Goal: Task Accomplishment & Management: Manage account settings

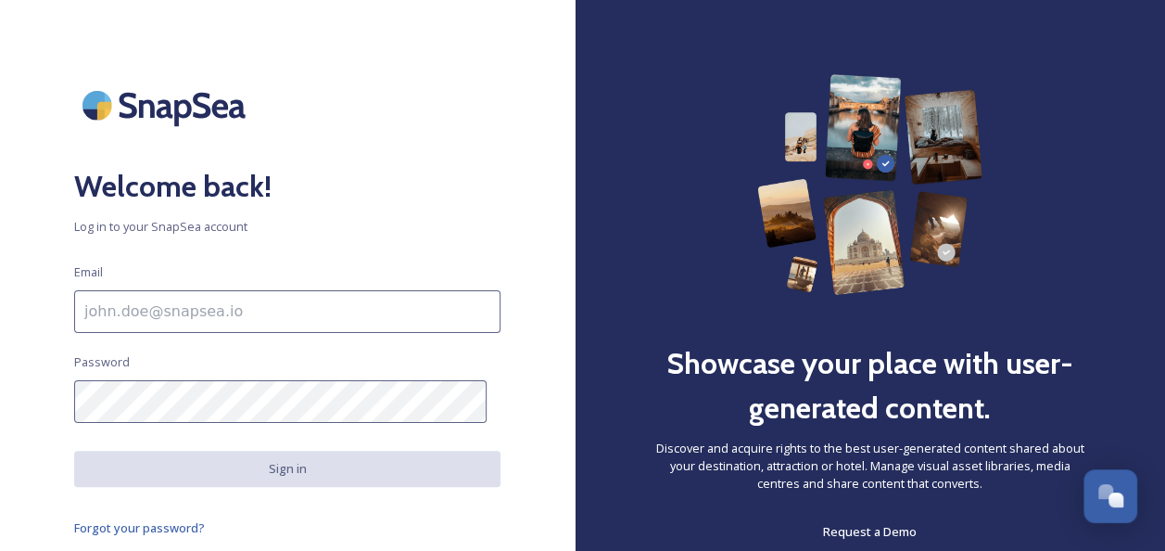
drag, startPoint x: 175, startPoint y: 311, endPoint x: 195, endPoint y: 308, distance: 19.8
click at [175, 311] on input at bounding box center [287, 311] width 426 height 43
drag, startPoint x: 172, startPoint y: 314, endPoint x: 184, endPoint y: 319, distance: 12.0
click at [172, 314] on input at bounding box center [287, 311] width 426 height 43
paste input "[EMAIL_ADDRESS][DOMAIN_NAME]"
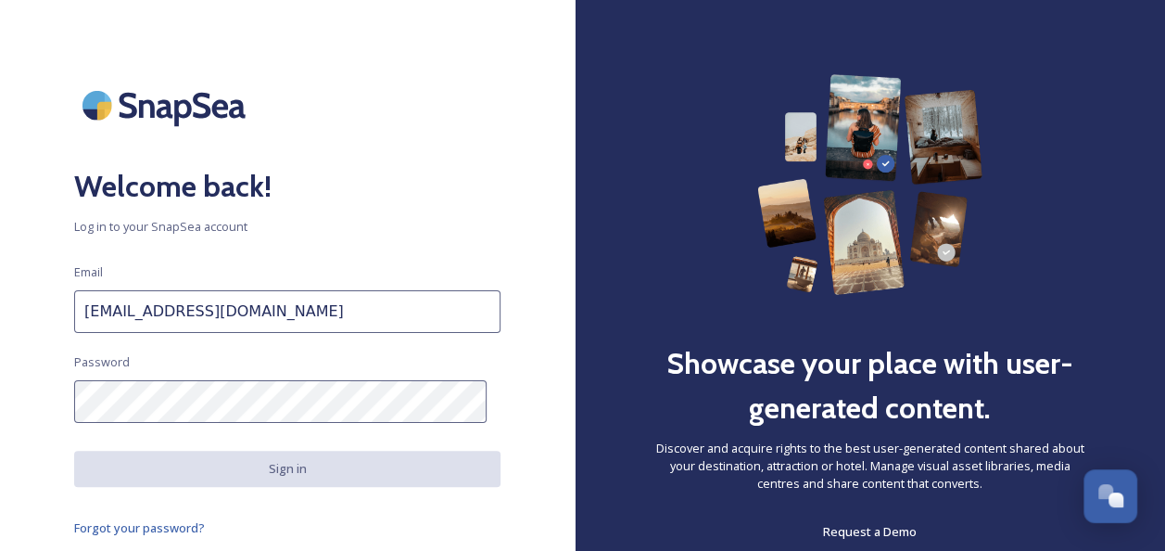
type input "[EMAIL_ADDRESS][DOMAIN_NAME]"
click at [0, 293] on div "Welcome back! Log in to your SnapSea account Email [EMAIL_ADDRESS][DOMAIN_NAME]…" at bounding box center [287, 275] width 575 height 402
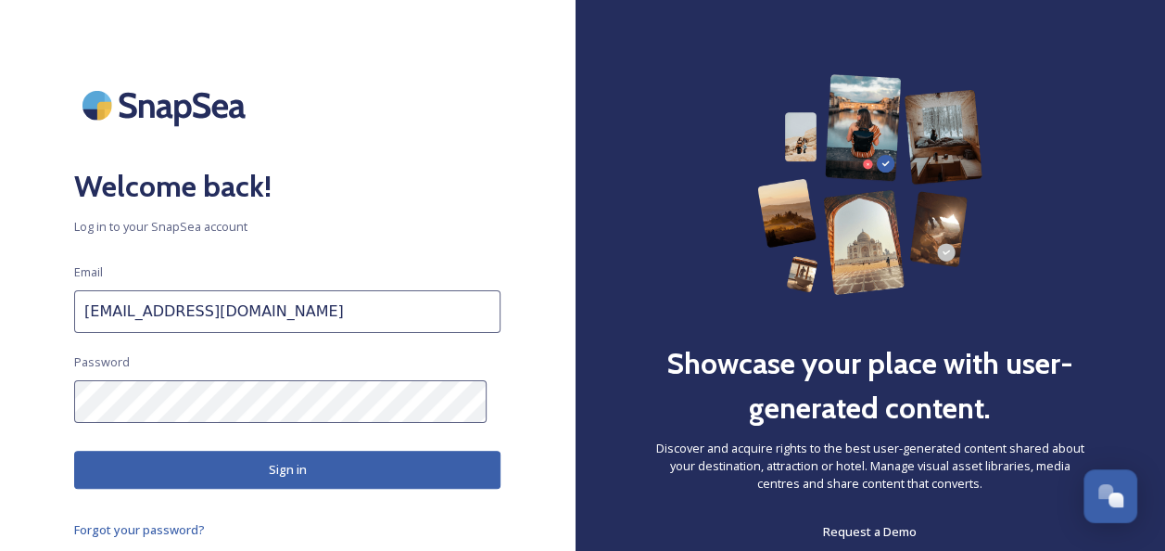
drag, startPoint x: 4, startPoint y: 418, endPoint x: 36, endPoint y: 426, distance: 33.5
click at [4, 418] on div "Welcome back! Log in to your SnapSea account Email [EMAIL_ADDRESS][DOMAIN_NAME]…" at bounding box center [287, 275] width 575 height 402
click at [311, 473] on button "Sign in" at bounding box center [287, 469] width 426 height 38
